Goal: Task Accomplishment & Management: Manage account settings

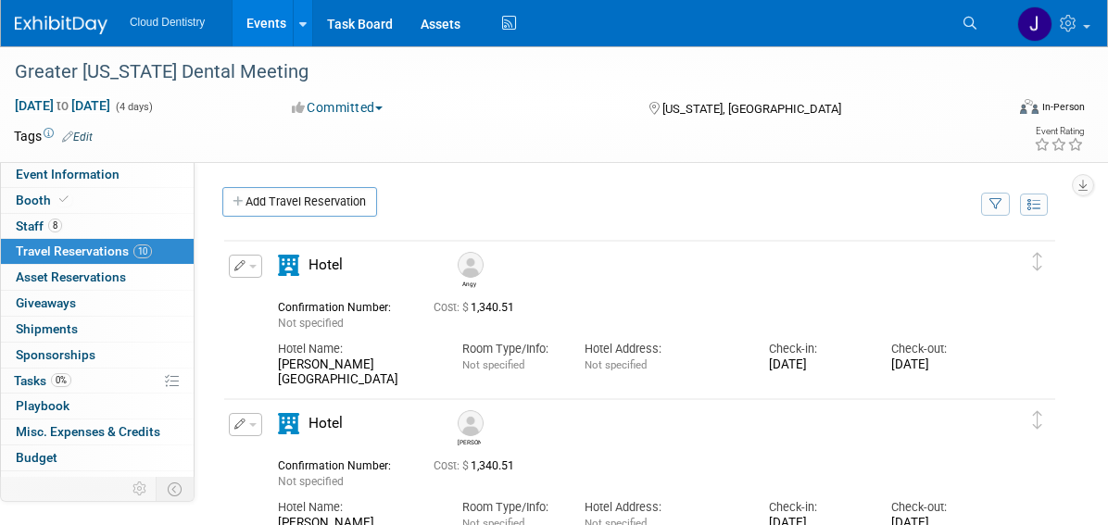
click at [271, 13] on link "Events" at bounding box center [267, 23] width 68 height 46
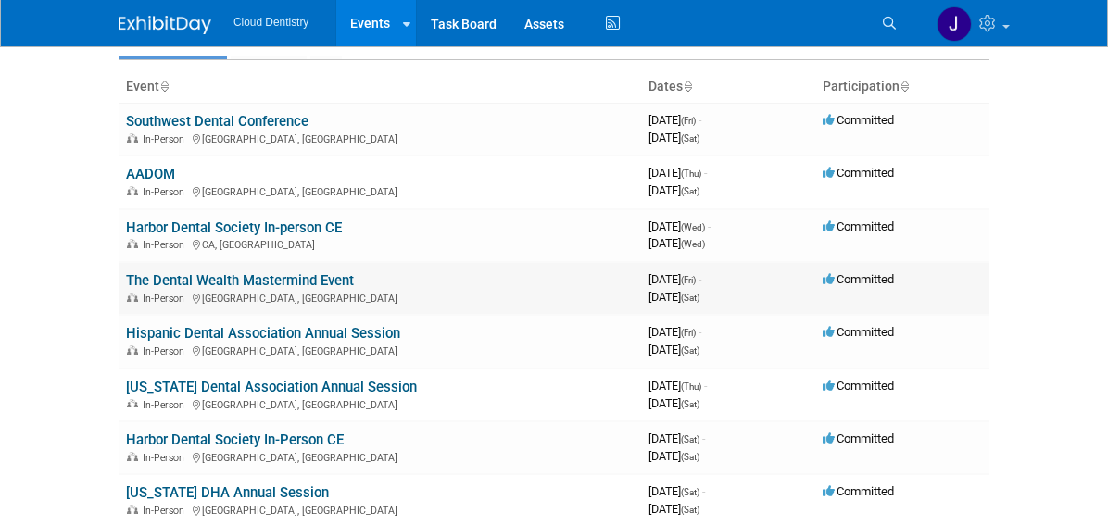
scroll to position [111, 0]
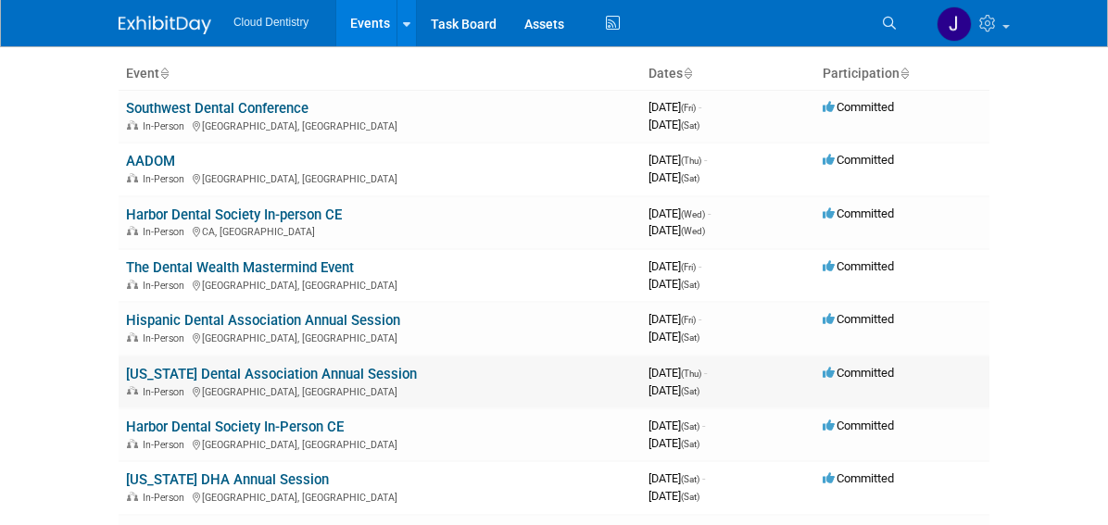
click at [214, 380] on link "[US_STATE] Dental Association Annual Session" at bounding box center [271, 374] width 291 height 17
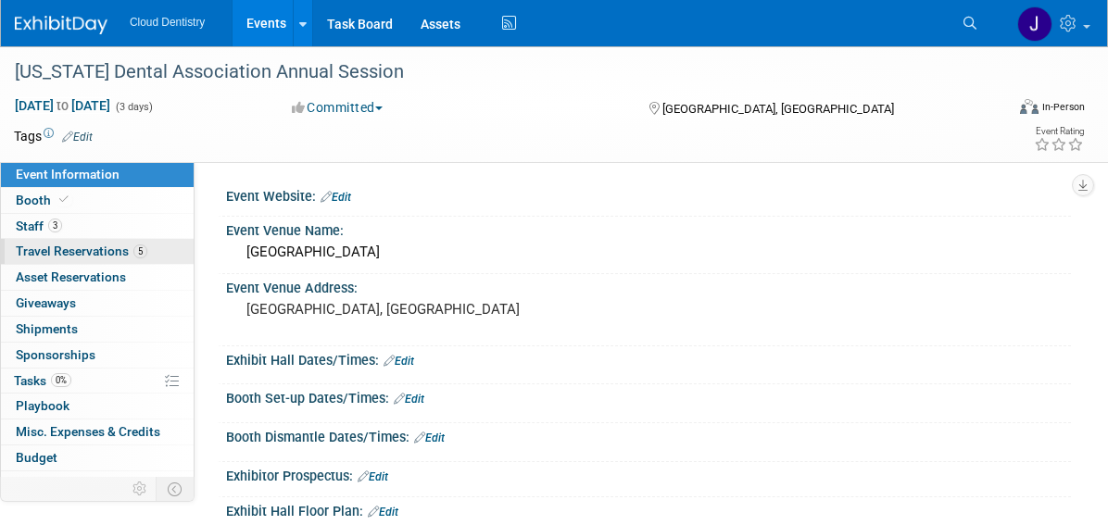
click at [125, 249] on span "Travel Reservations 5" at bounding box center [82, 251] width 132 height 15
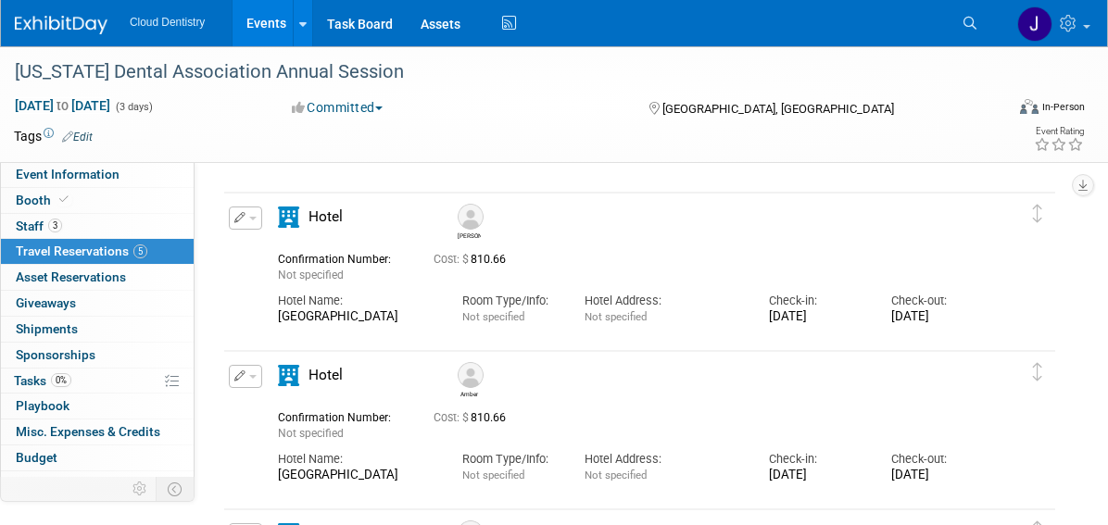
scroll to position [967, 0]
click at [246, 216] on button "button" at bounding box center [245, 219] width 33 height 23
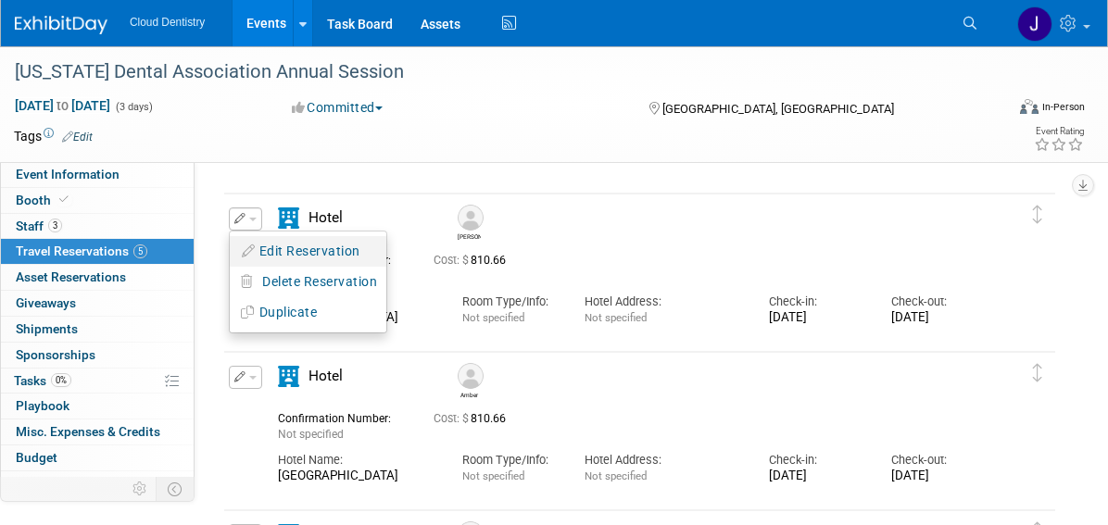
click at [281, 260] on button "Edit Reservation" at bounding box center [308, 251] width 157 height 27
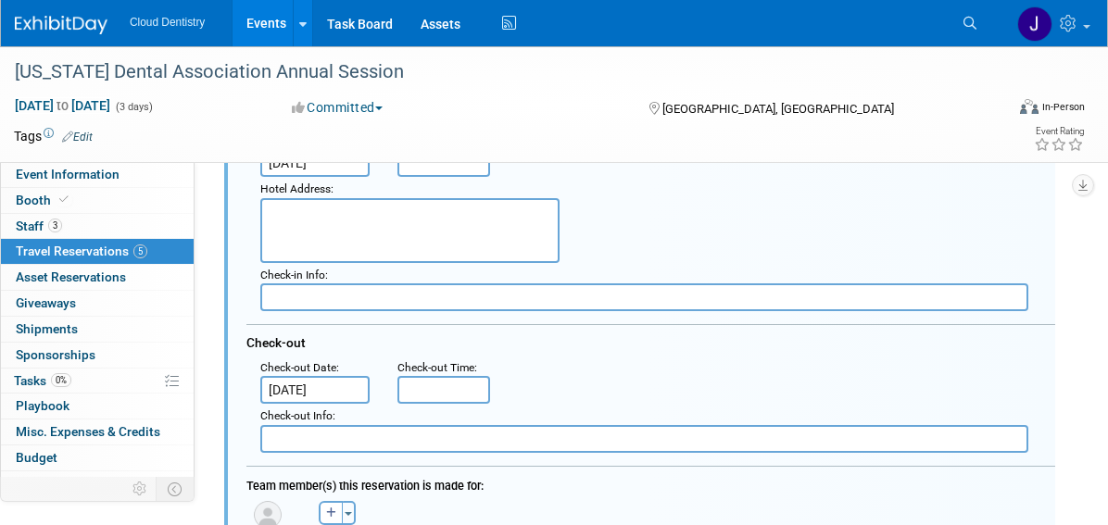
scroll to position [1270, 0]
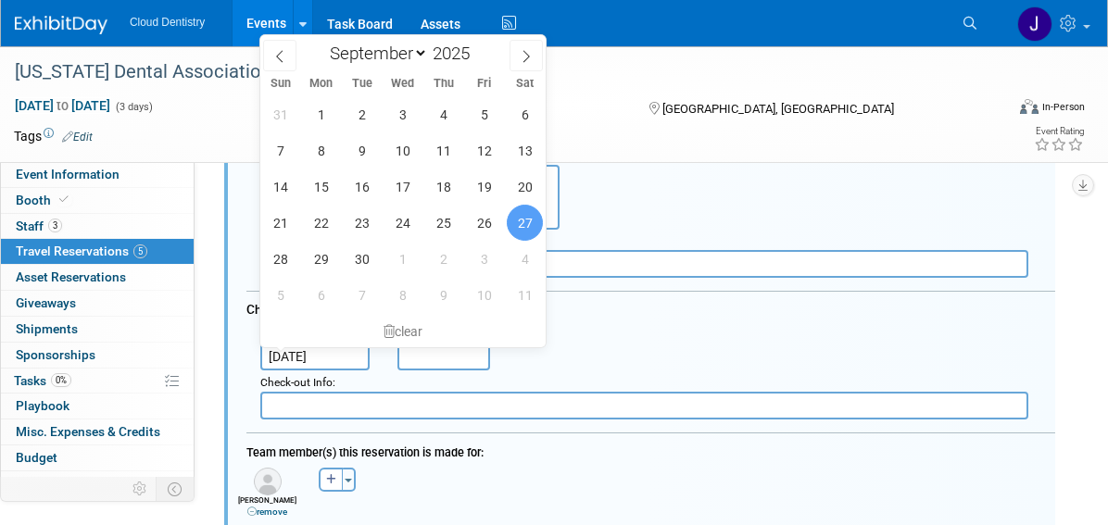
click at [347, 363] on input "Sep 27, 2025" at bounding box center [314, 357] width 109 height 28
click at [478, 227] on span "26" at bounding box center [484, 223] width 36 height 36
type input "Sep 26, 2025"
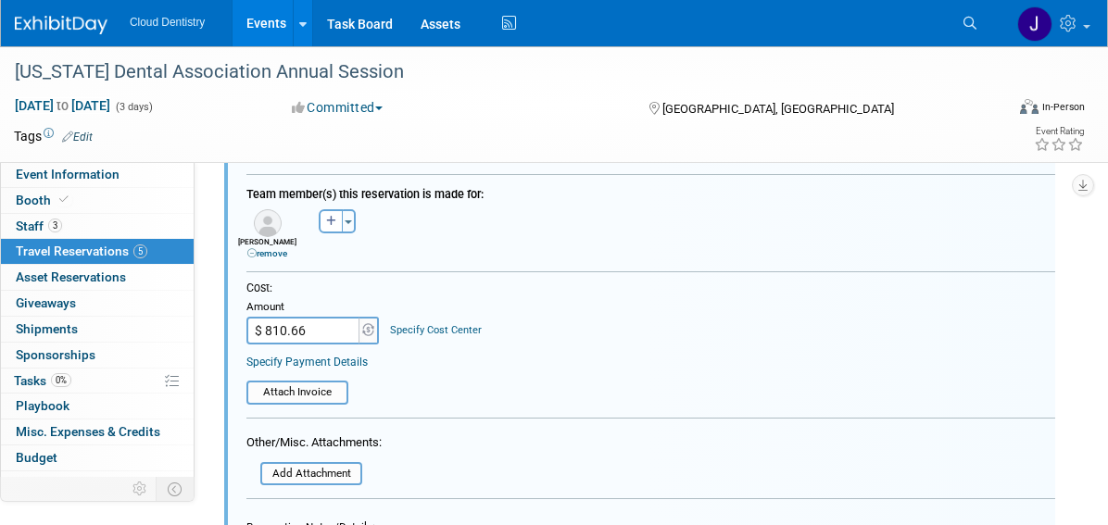
scroll to position [1562, 0]
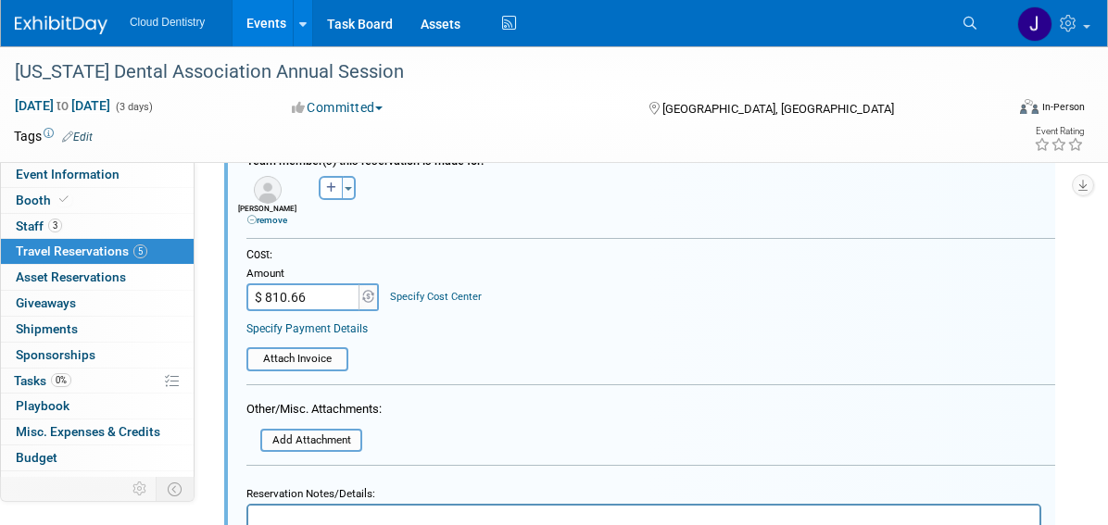
click at [303, 309] on input "$ 810.66" at bounding box center [304, 298] width 116 height 28
type input "$ 540.44"
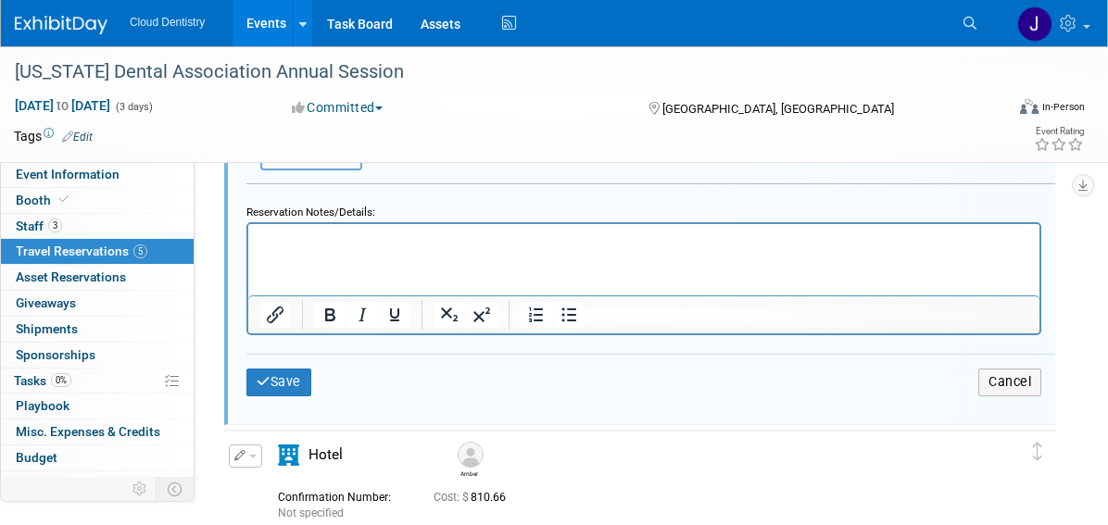
scroll to position [1899, 0]
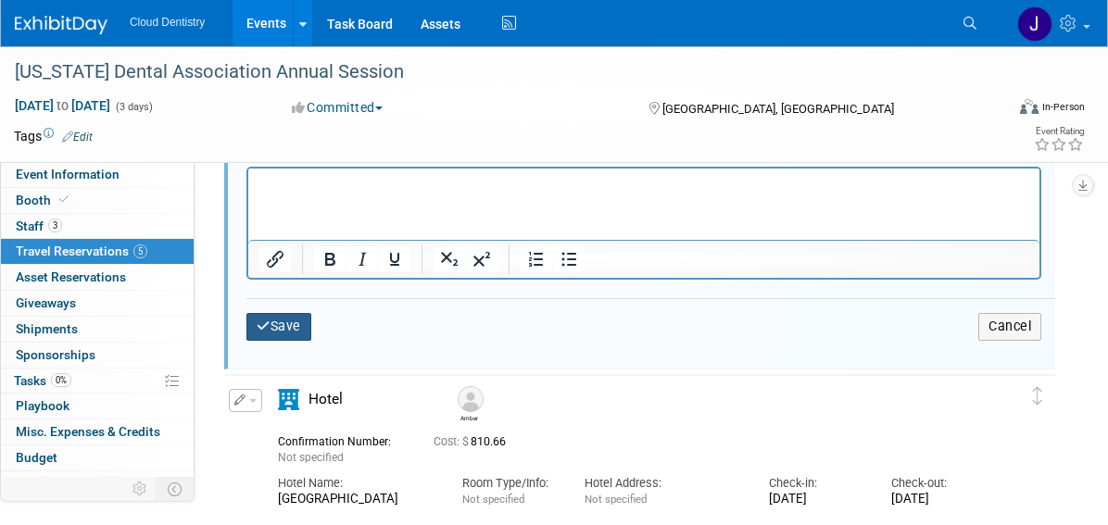
click at [294, 332] on button "Save" at bounding box center [278, 326] width 65 height 27
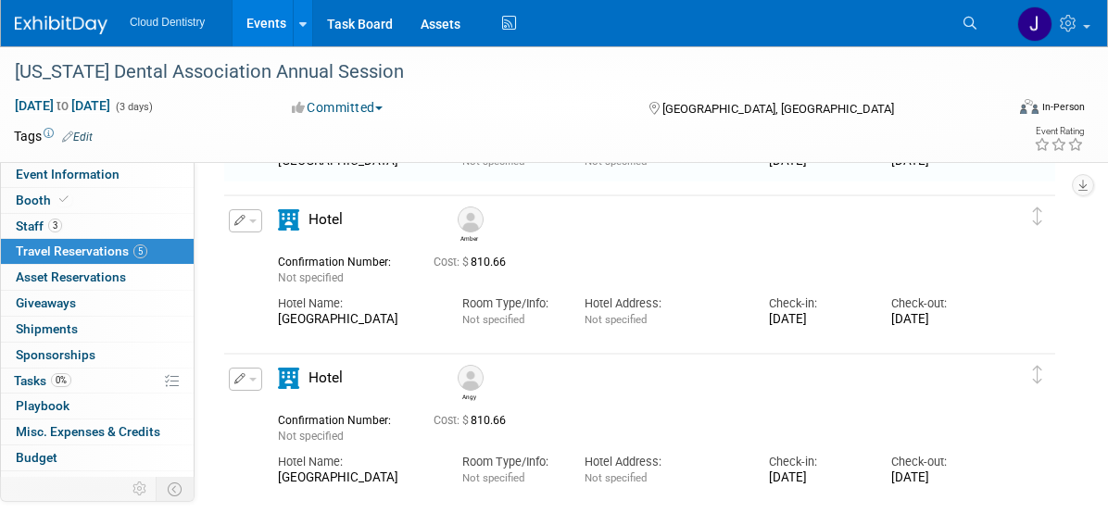
scroll to position [951, 0]
